Goal: Task Accomplishment & Management: Manage account settings

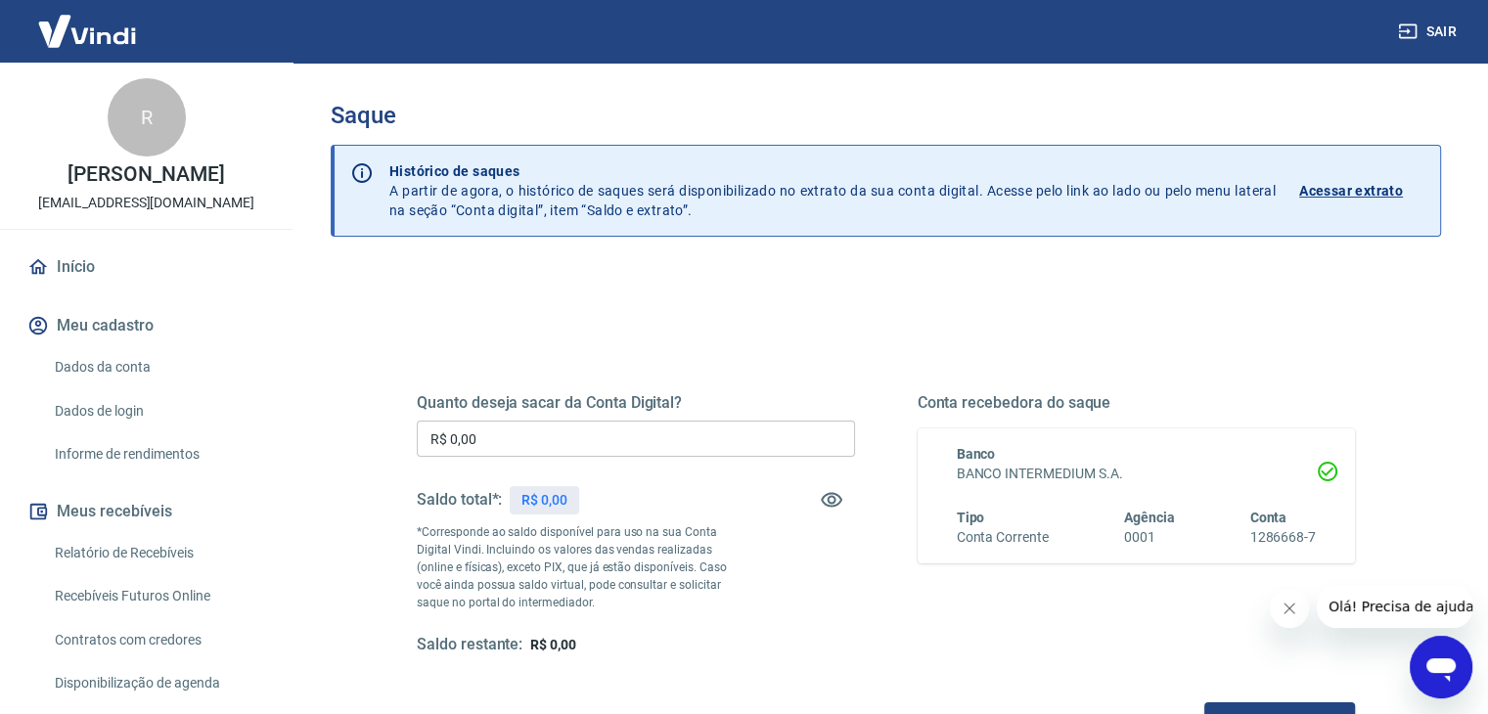
click at [558, 488] on div "R$ 0,00" at bounding box center [544, 500] width 69 height 28
click at [558, 488] on div "R$ 282,43" at bounding box center [552, 500] width 85 height 28
click at [644, 562] on p "*Corresponde ao saldo disponível para uso na sua Conta Digital Vindi. Incluindo…" at bounding box center [581, 567] width 329 height 88
click at [559, 494] on p "R$ 282,43" at bounding box center [552, 500] width 62 height 21
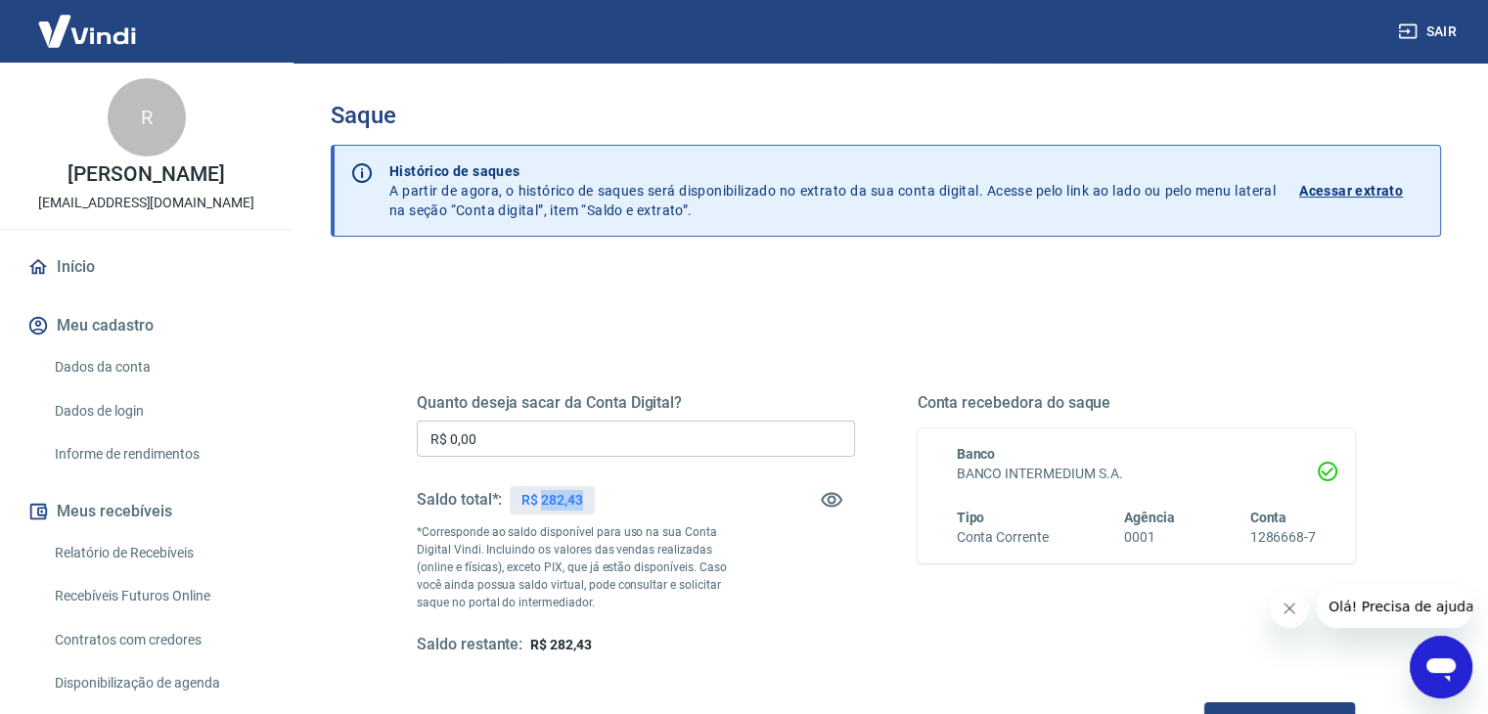
copy p "282,43"
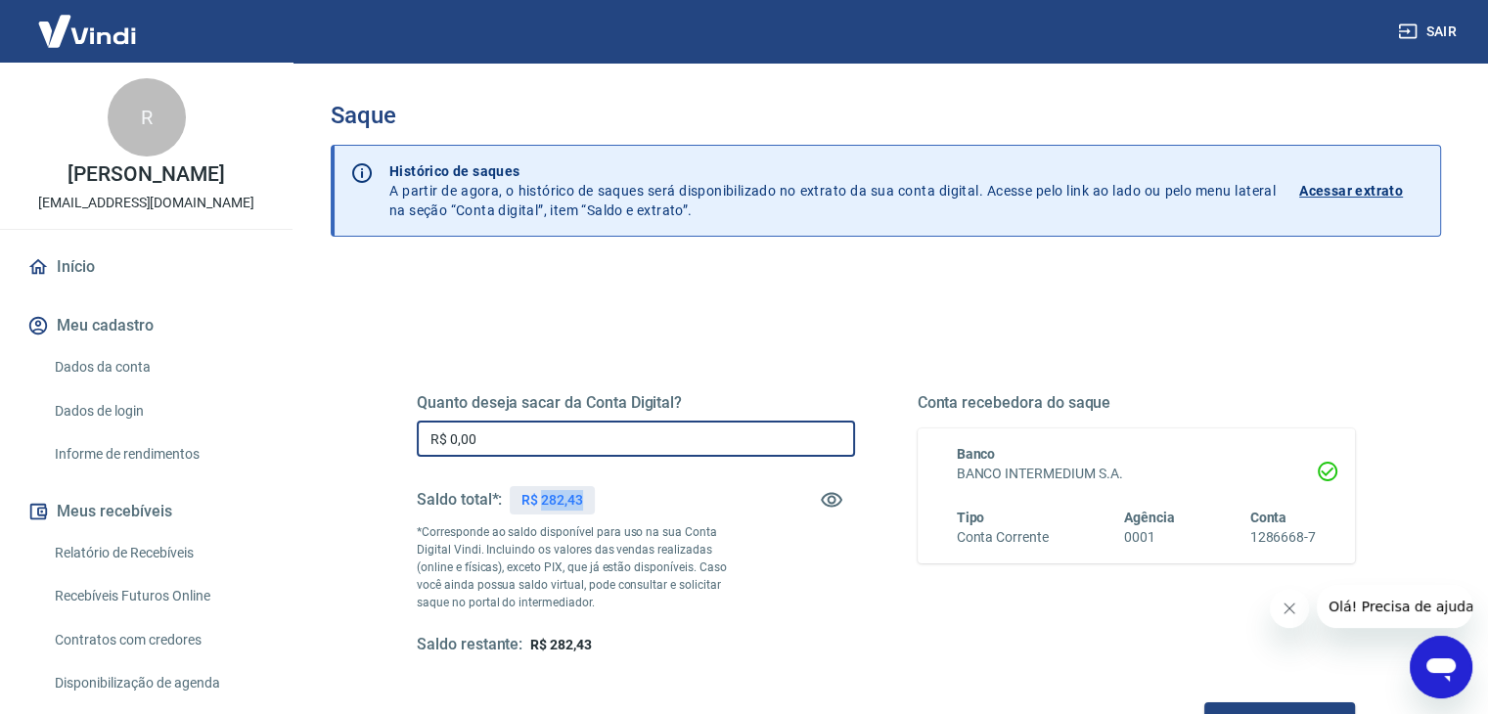
drag, startPoint x: 571, startPoint y: 456, endPoint x: 578, endPoint y: 433, distance: 23.5
click at [571, 455] on input "R$ 0,00" at bounding box center [636, 439] width 438 height 36
click at [579, 432] on input "R$ 0,00" at bounding box center [636, 439] width 438 height 36
paste input "282,43"
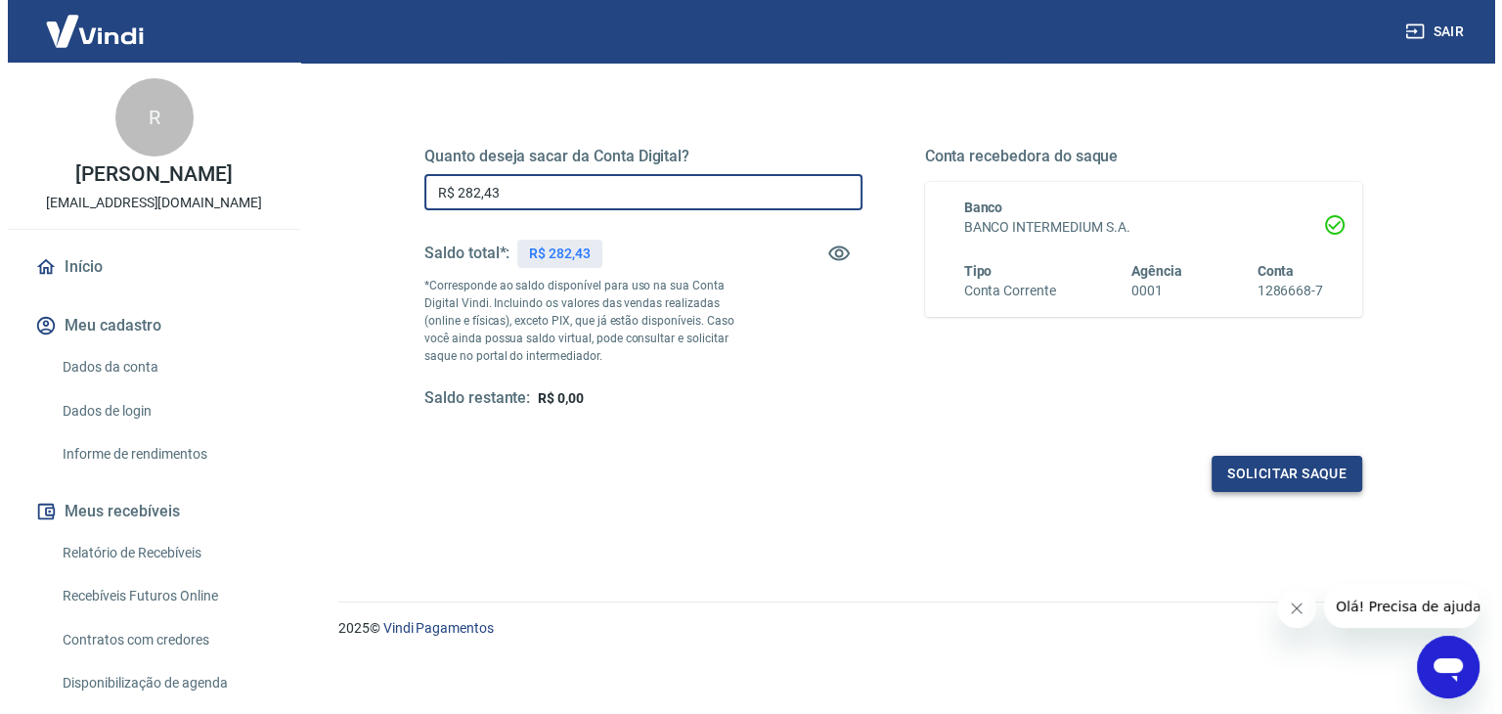
scroll to position [252, 0]
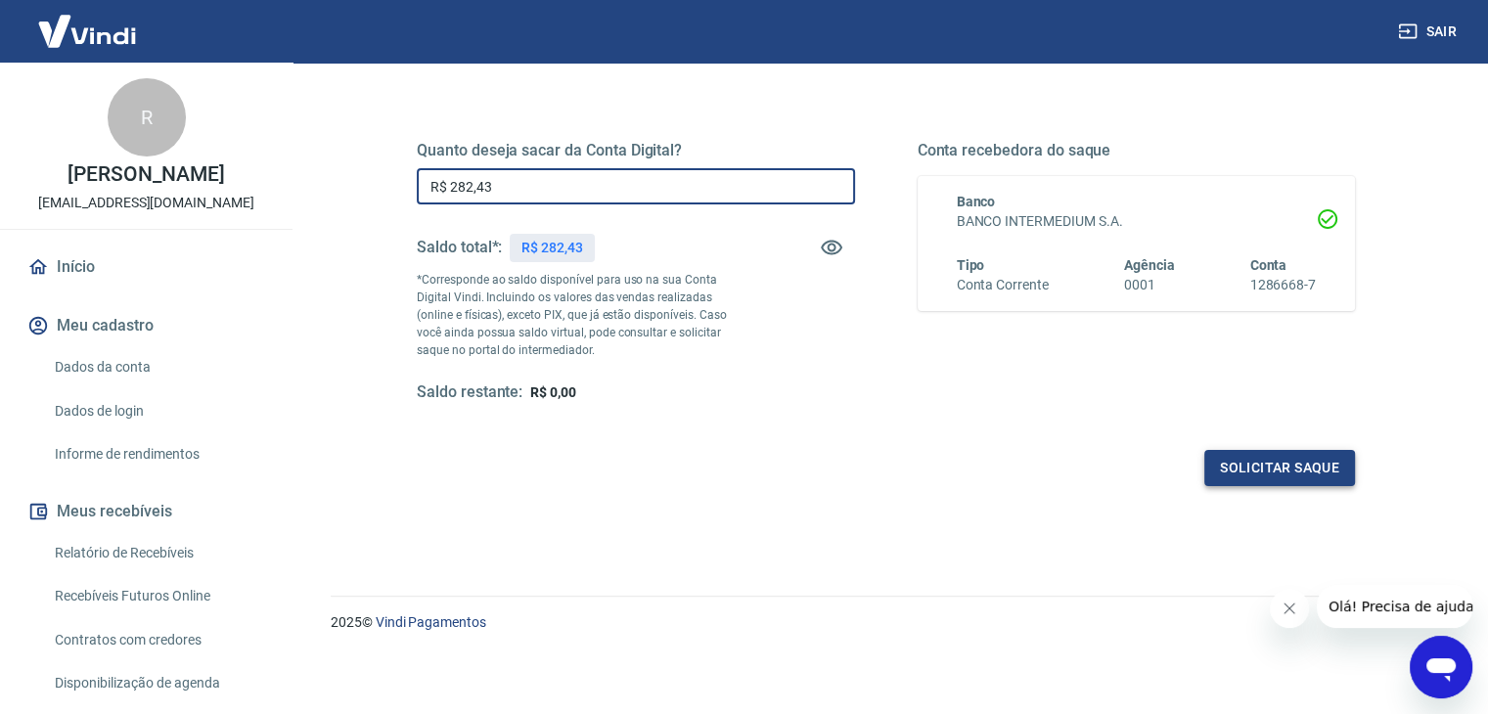
type input "R$ 282,43"
click at [1310, 465] on button "Solicitar saque" at bounding box center [1279, 468] width 151 height 36
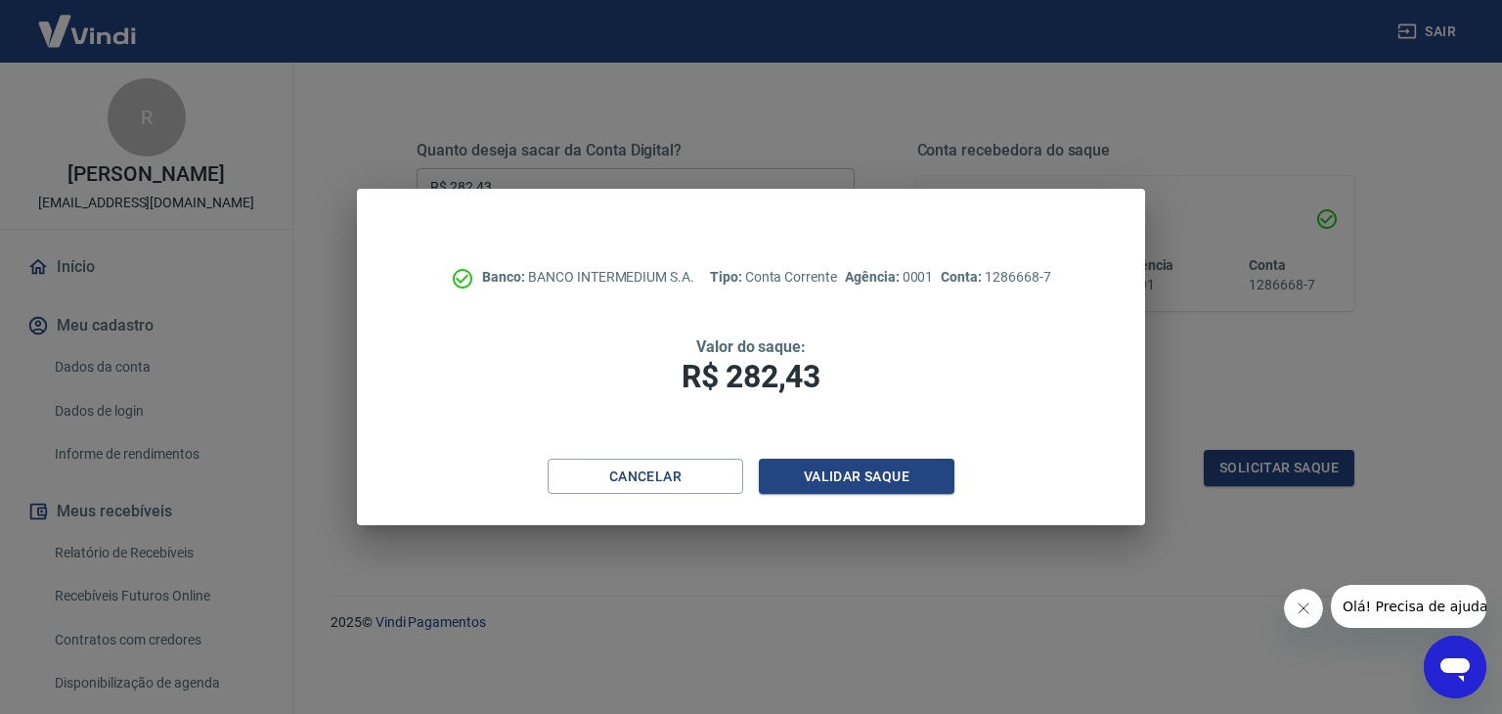
click at [1298, 612] on icon "Fechar mensagem da empresa" at bounding box center [1303, 608] width 10 height 10
click at [891, 484] on button "Validar saque" at bounding box center [857, 477] width 196 height 36
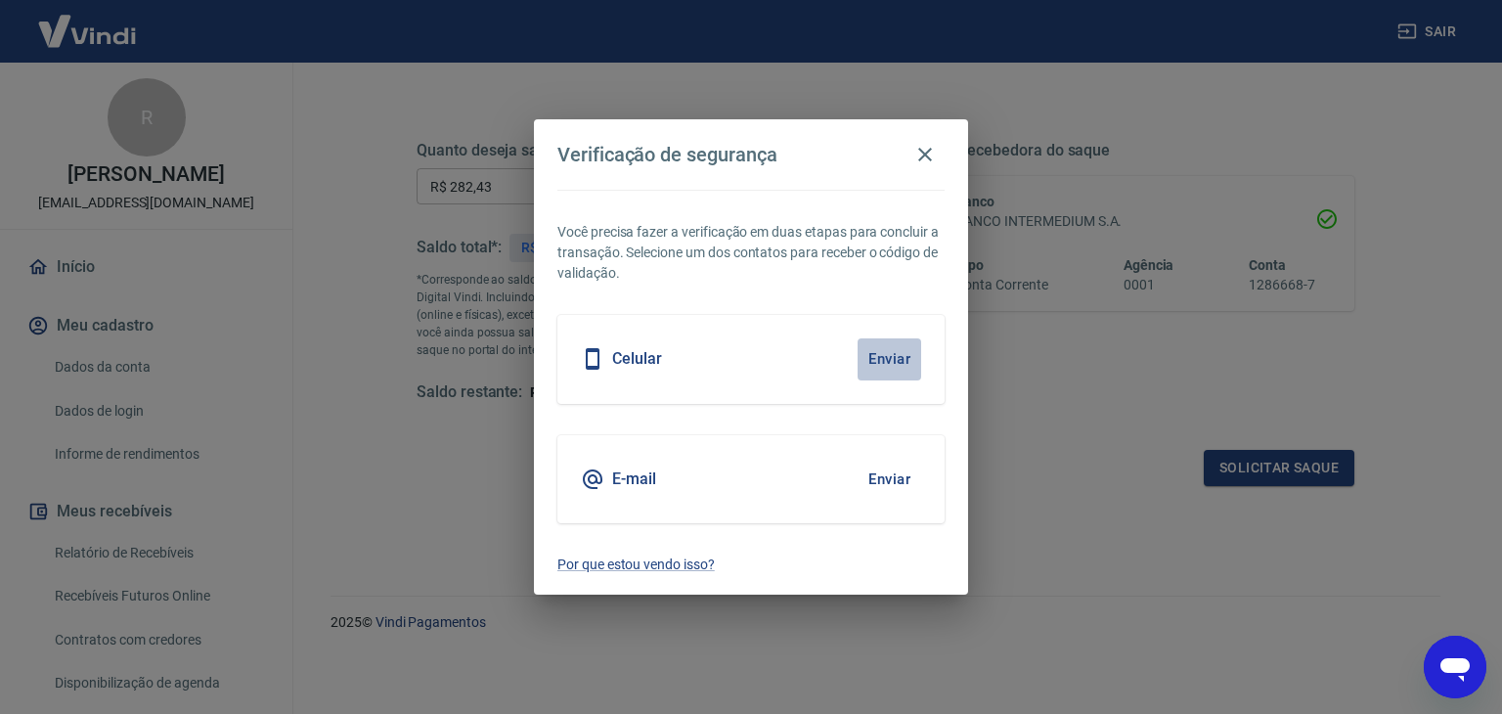
click at [884, 358] on button "Enviar" at bounding box center [890, 358] width 64 height 41
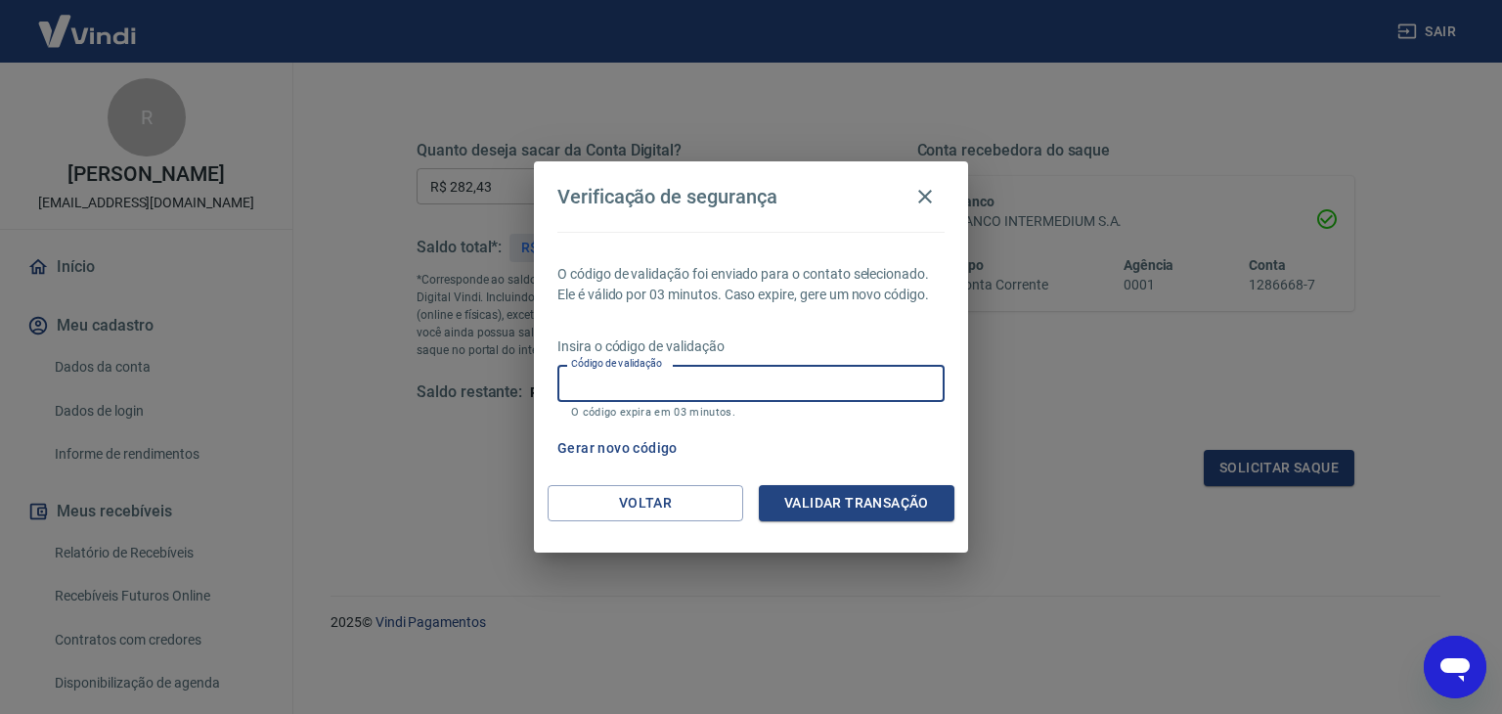
click at [874, 383] on input "Código de validação" at bounding box center [751, 383] width 387 height 36
type input "554078"
click at [876, 512] on button "Validar transação" at bounding box center [857, 503] width 196 height 36
